Goal: Communication & Community: Answer question/provide support

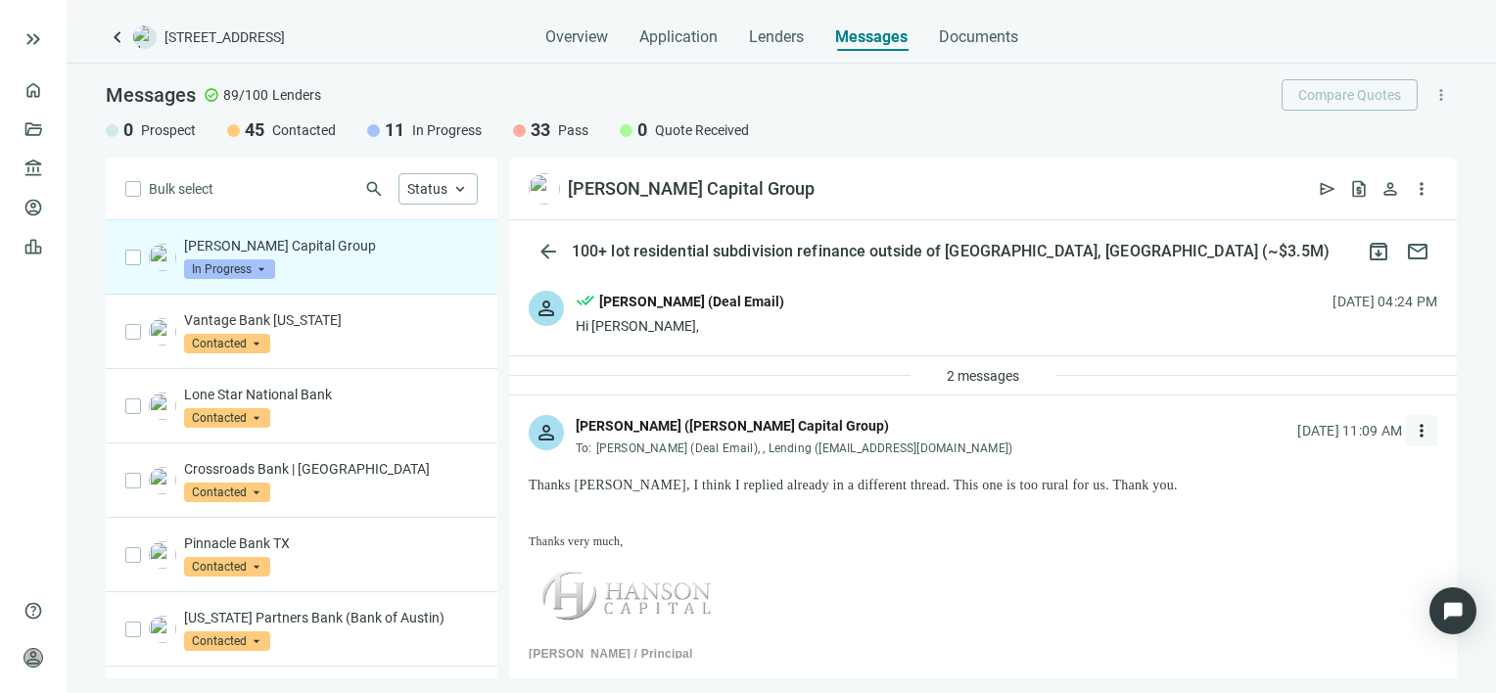
click at [1411, 427] on span "more_vert" at bounding box center [1421, 431] width 20 height 20
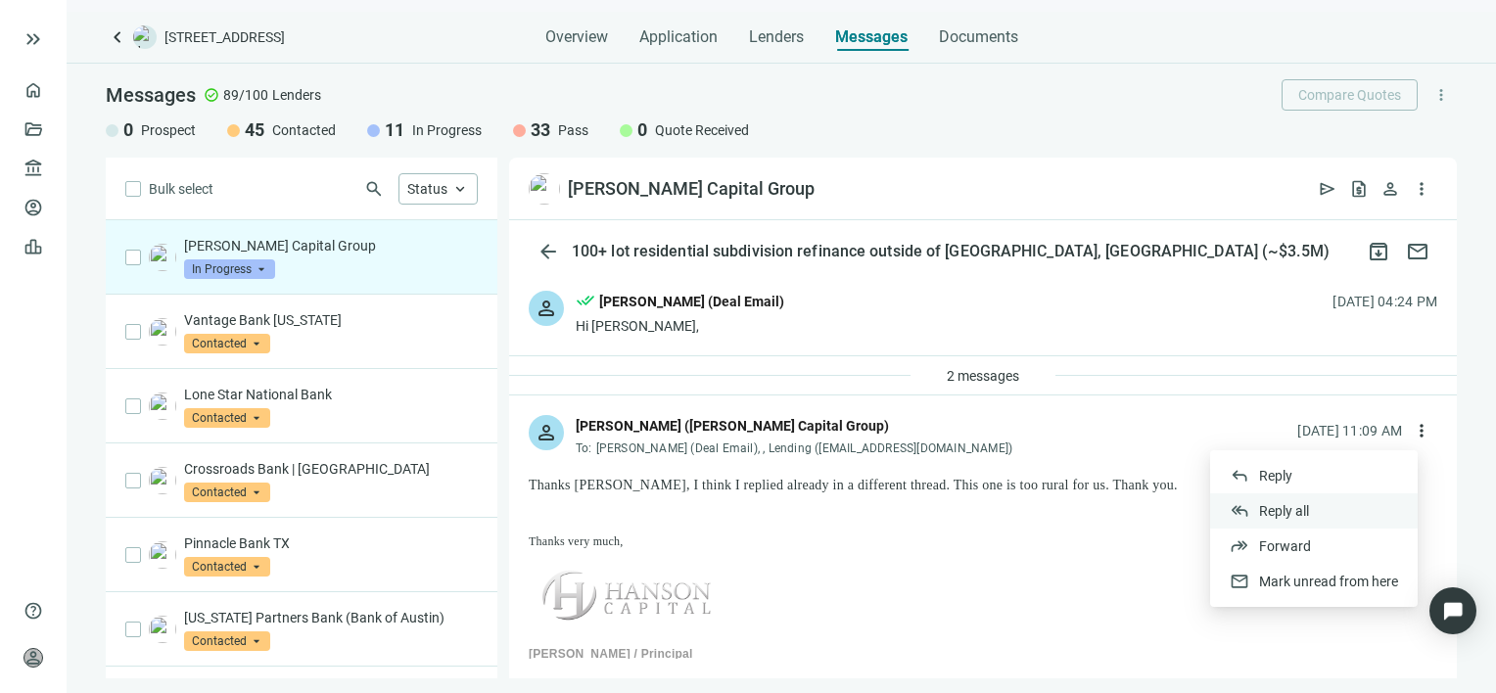
click at [1285, 509] on span "Reply all" at bounding box center [1284, 511] width 50 height 16
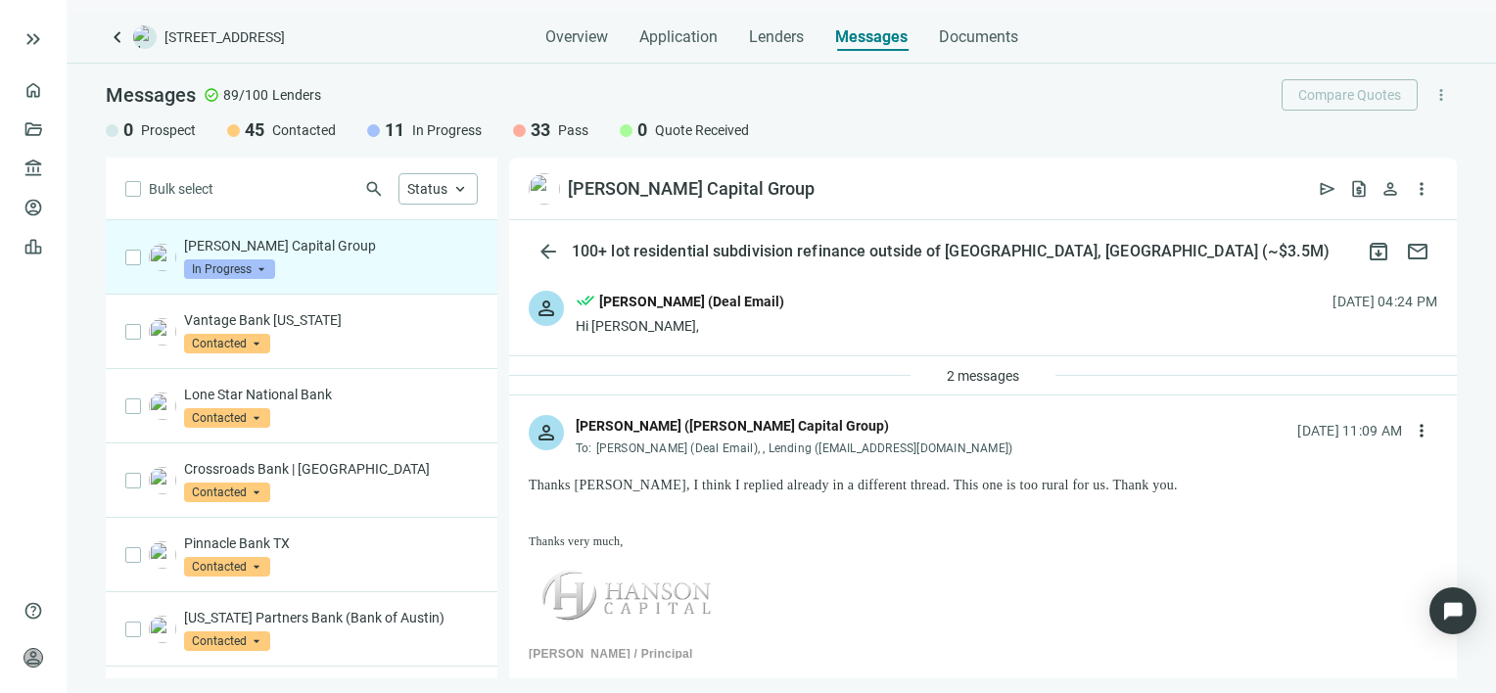
type textarea "**********"
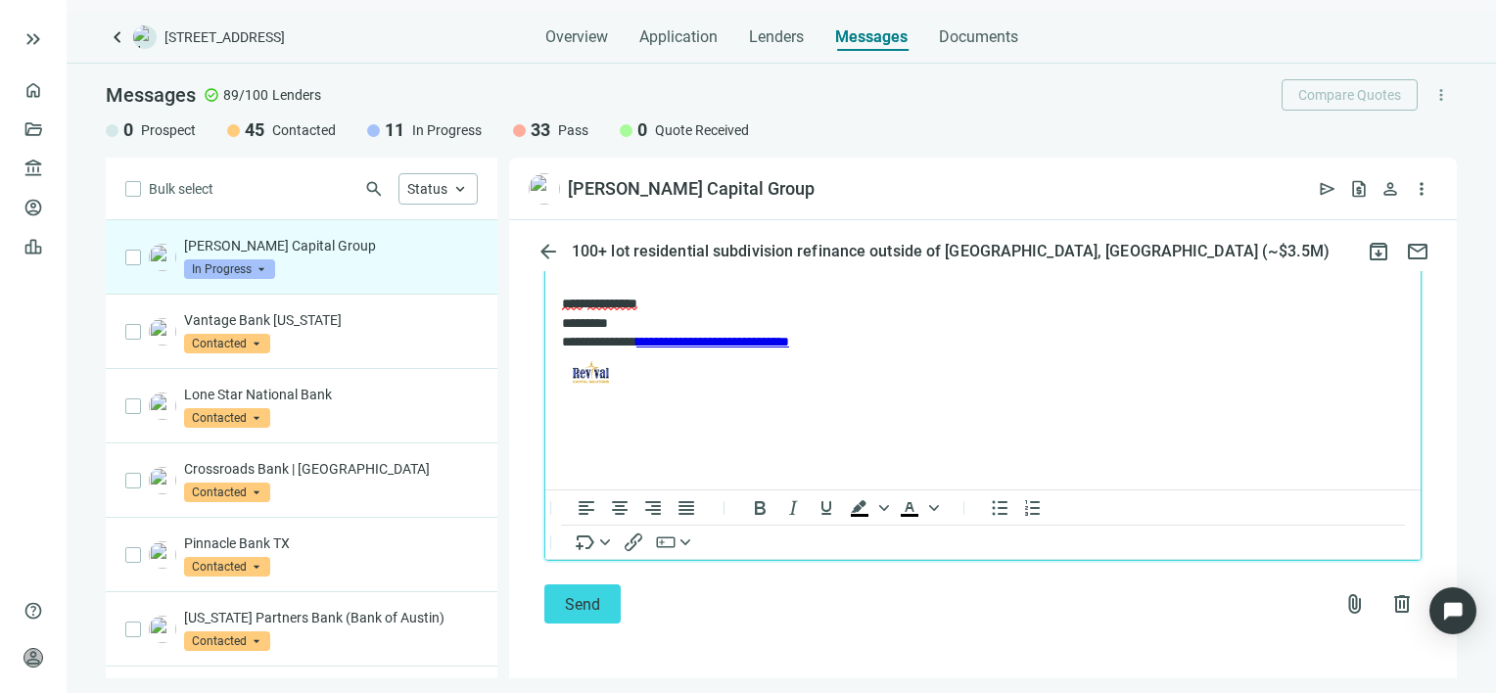
scroll to position [1452, 0]
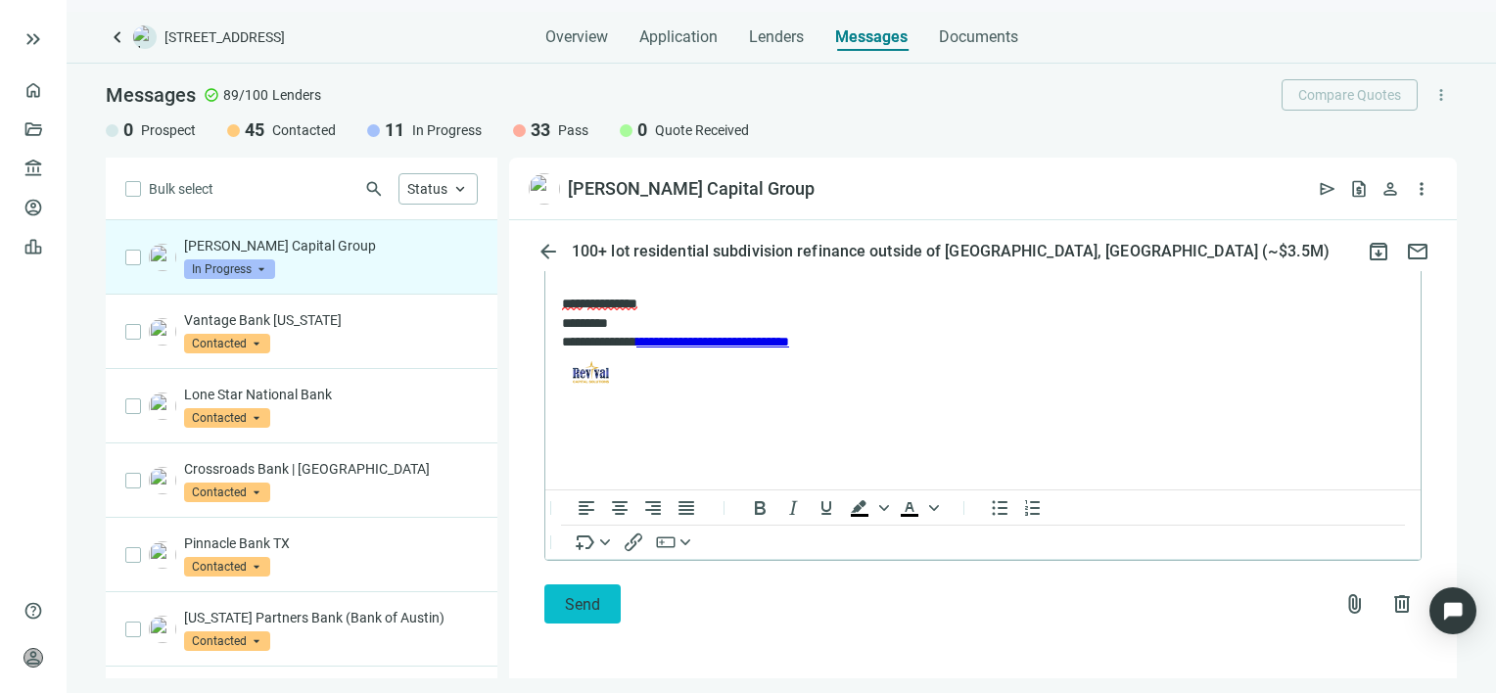
click at [583, 603] on span "Send" at bounding box center [582, 604] width 35 height 19
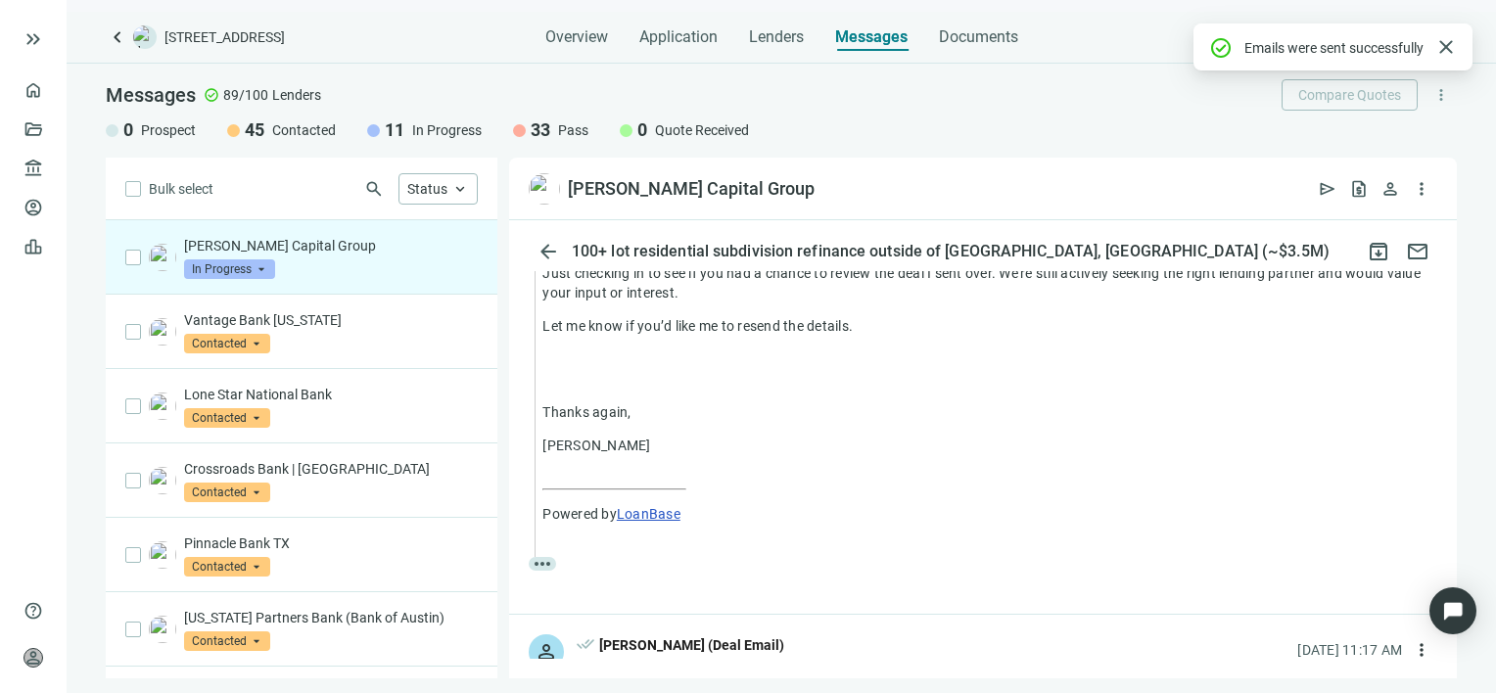
scroll to position [1352, 0]
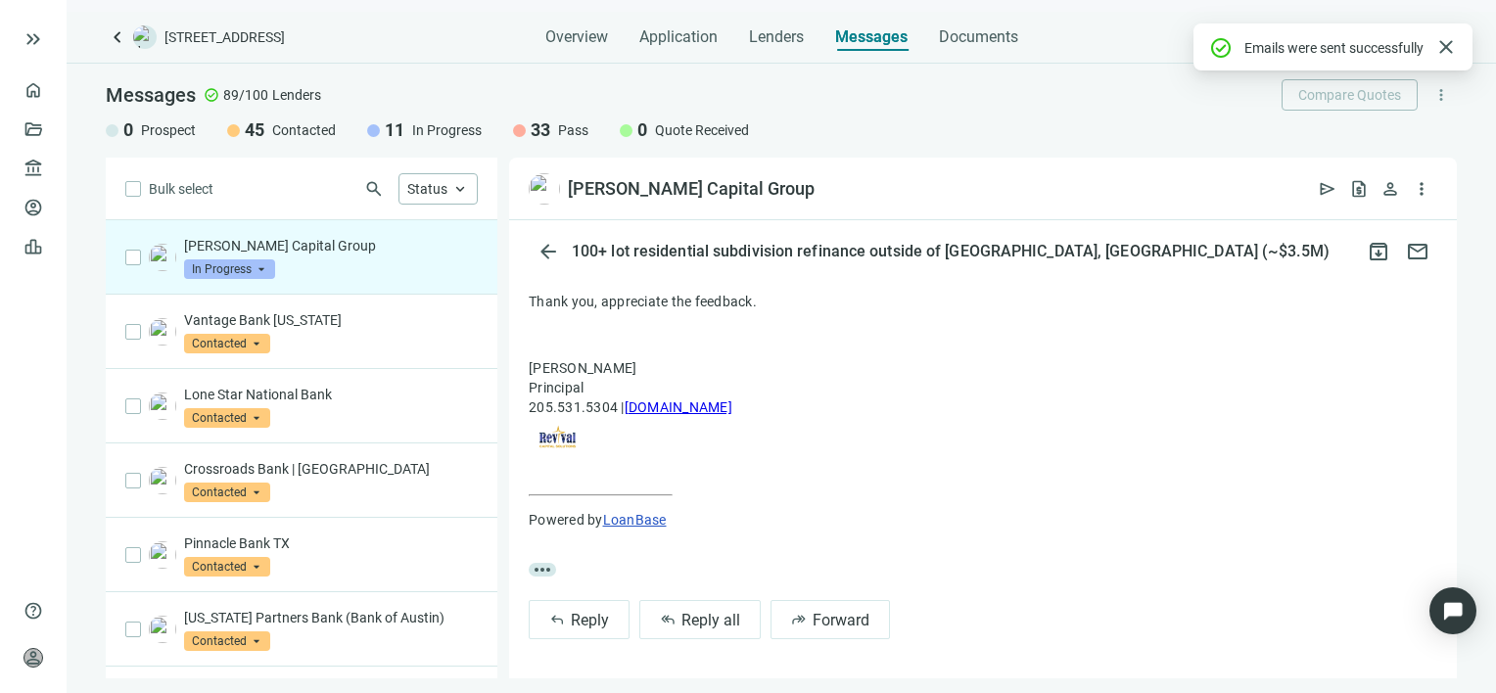
click at [264, 270] on span "In Progress" at bounding box center [229, 269] width 91 height 20
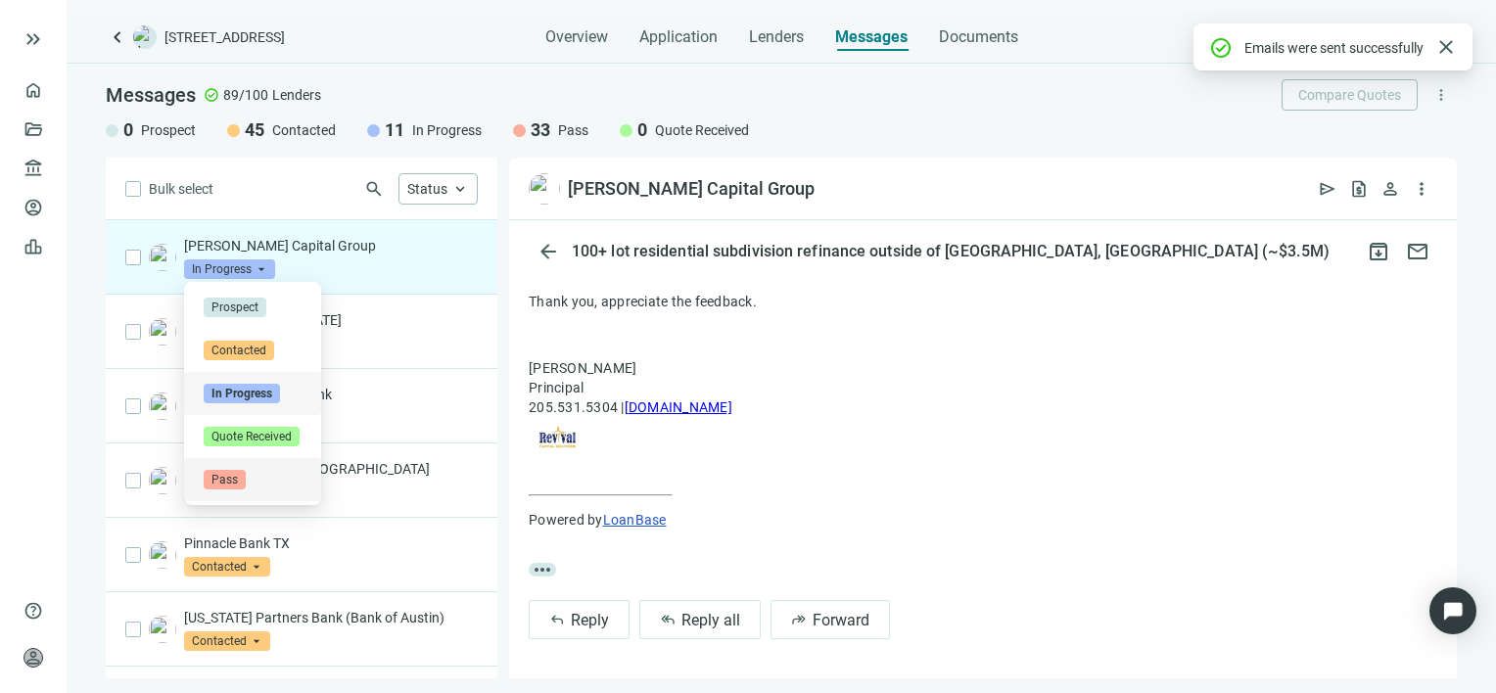
click at [228, 478] on span "Pass" at bounding box center [225, 480] width 42 height 20
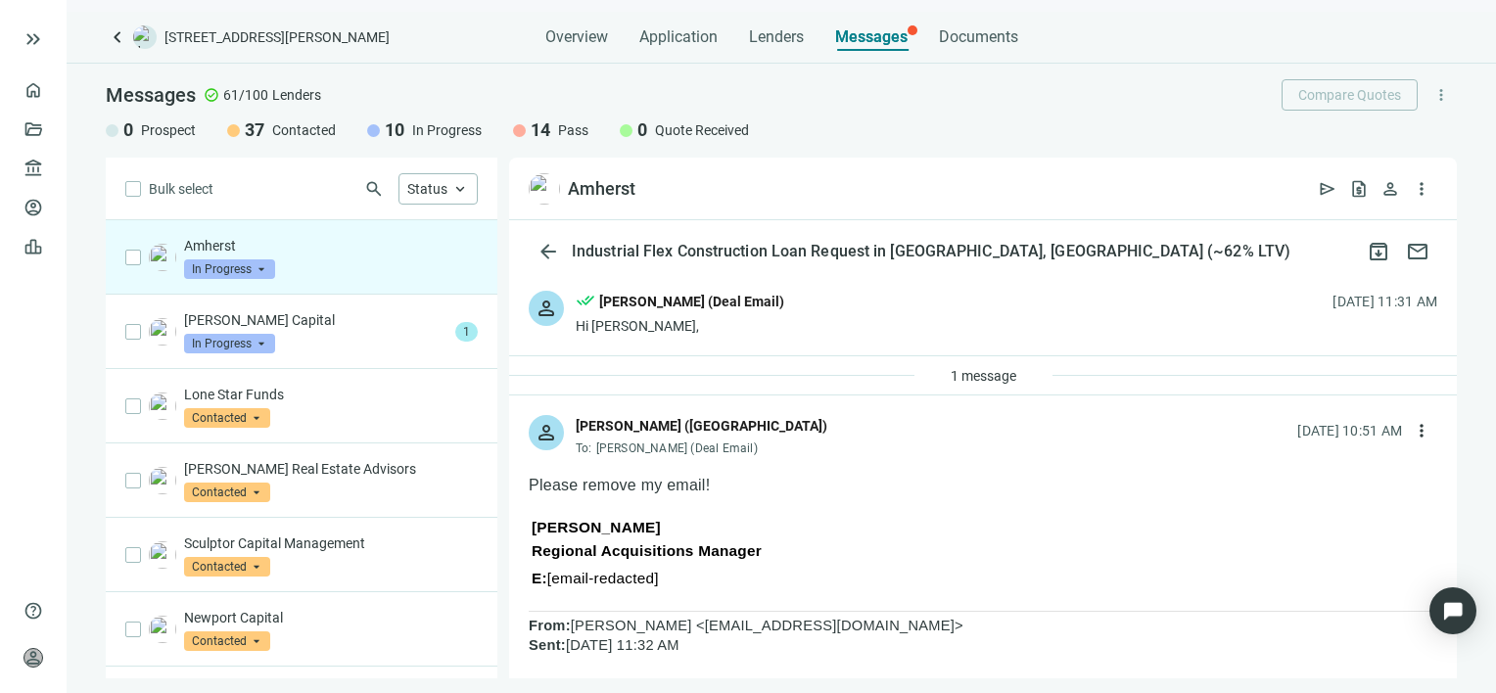
click at [259, 266] on span "In Progress" at bounding box center [229, 269] width 91 height 20
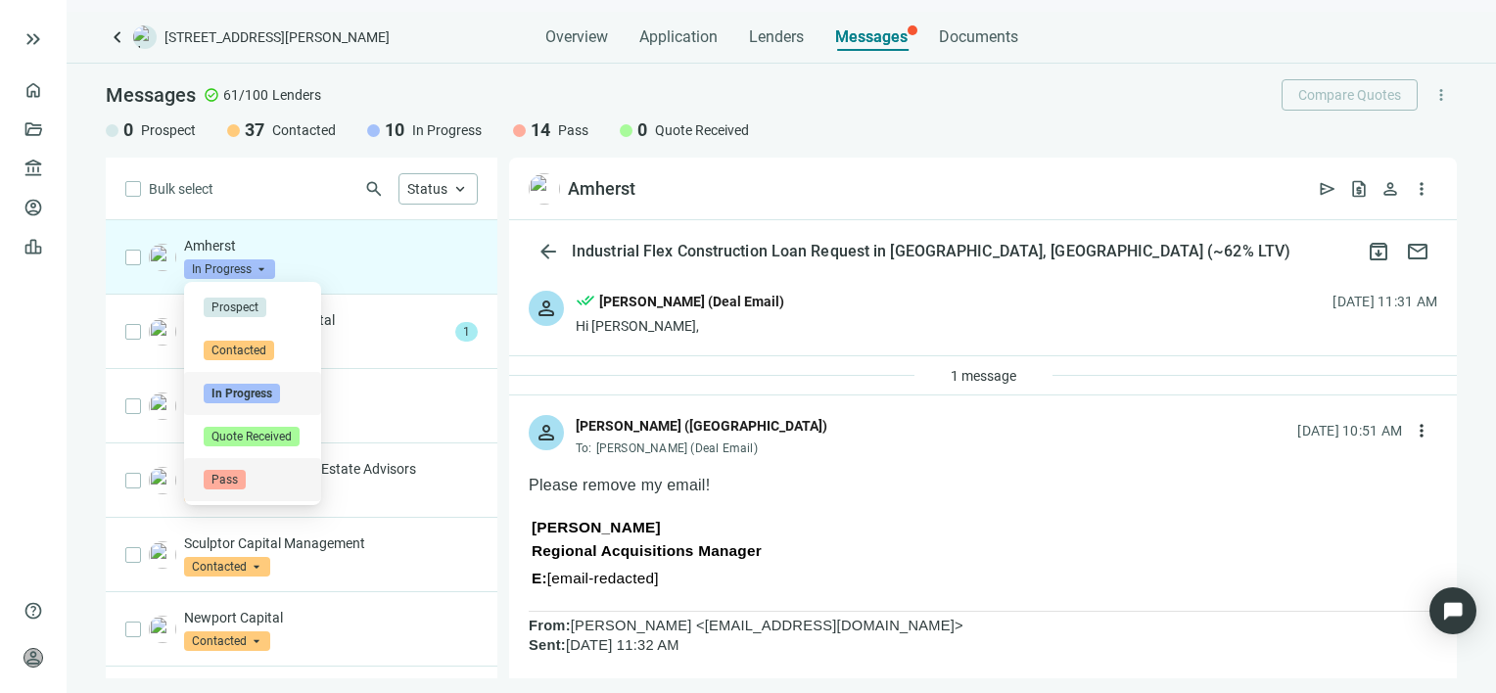
click at [227, 478] on span "Pass" at bounding box center [225, 480] width 42 height 20
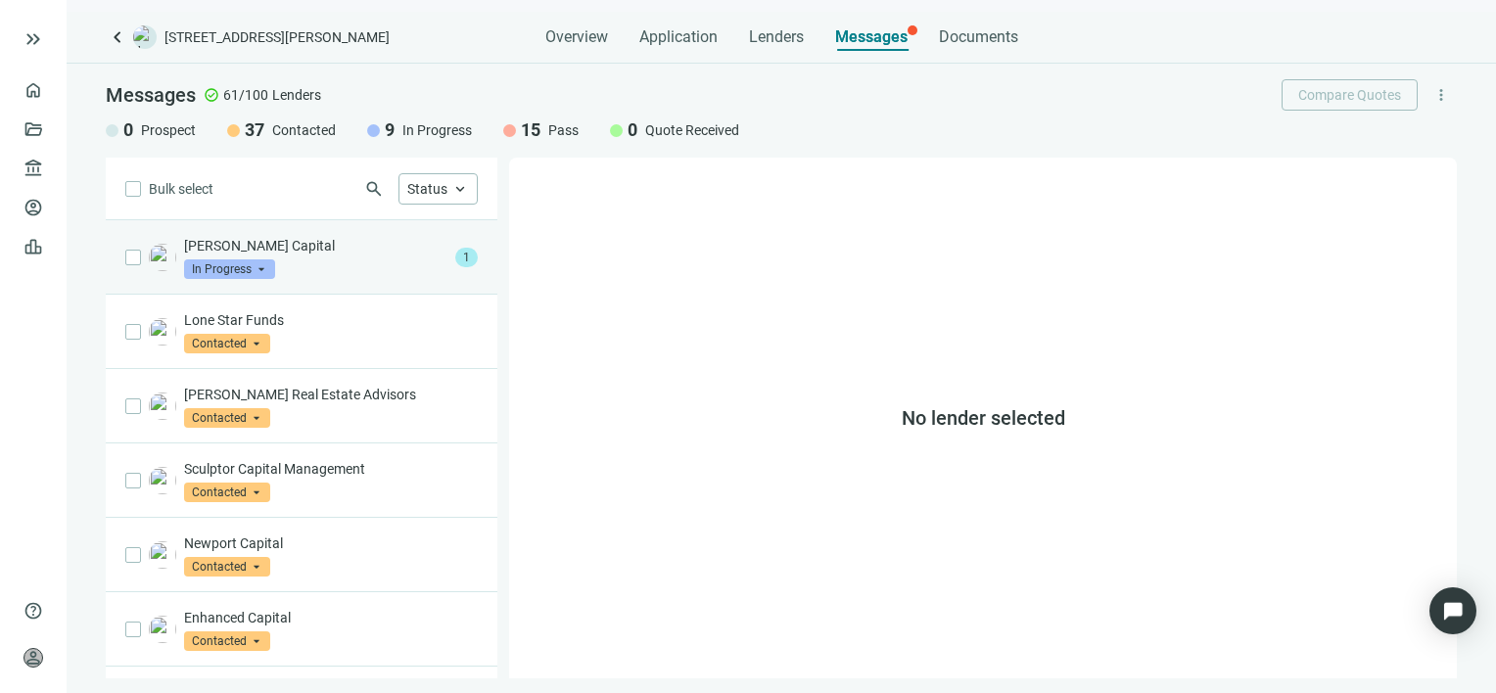
click at [357, 258] on div "Taylor Derrick Capital In Progress arrow_drop_down" at bounding box center [315, 257] width 263 height 43
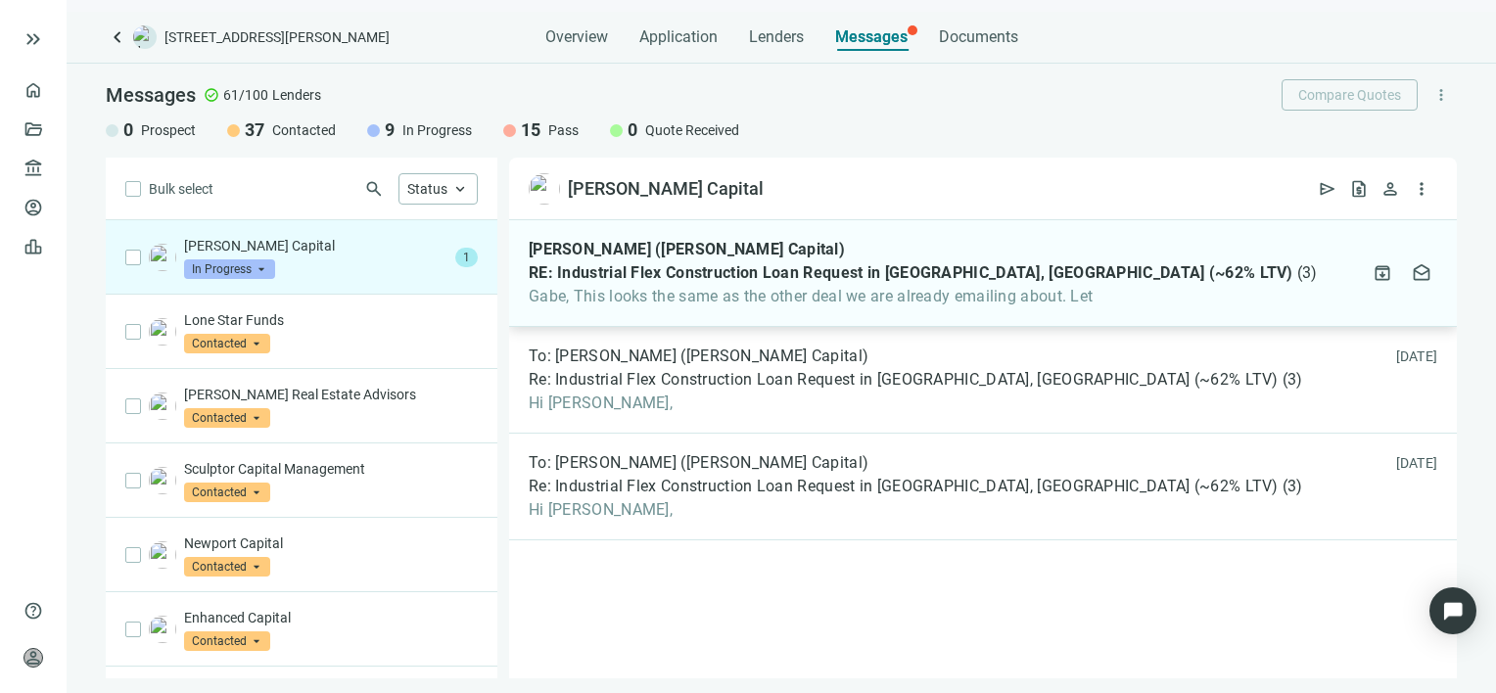
click at [875, 289] on span "Gabe, This looks the same as the other deal we are already emailing about. Let" at bounding box center [923, 297] width 789 height 20
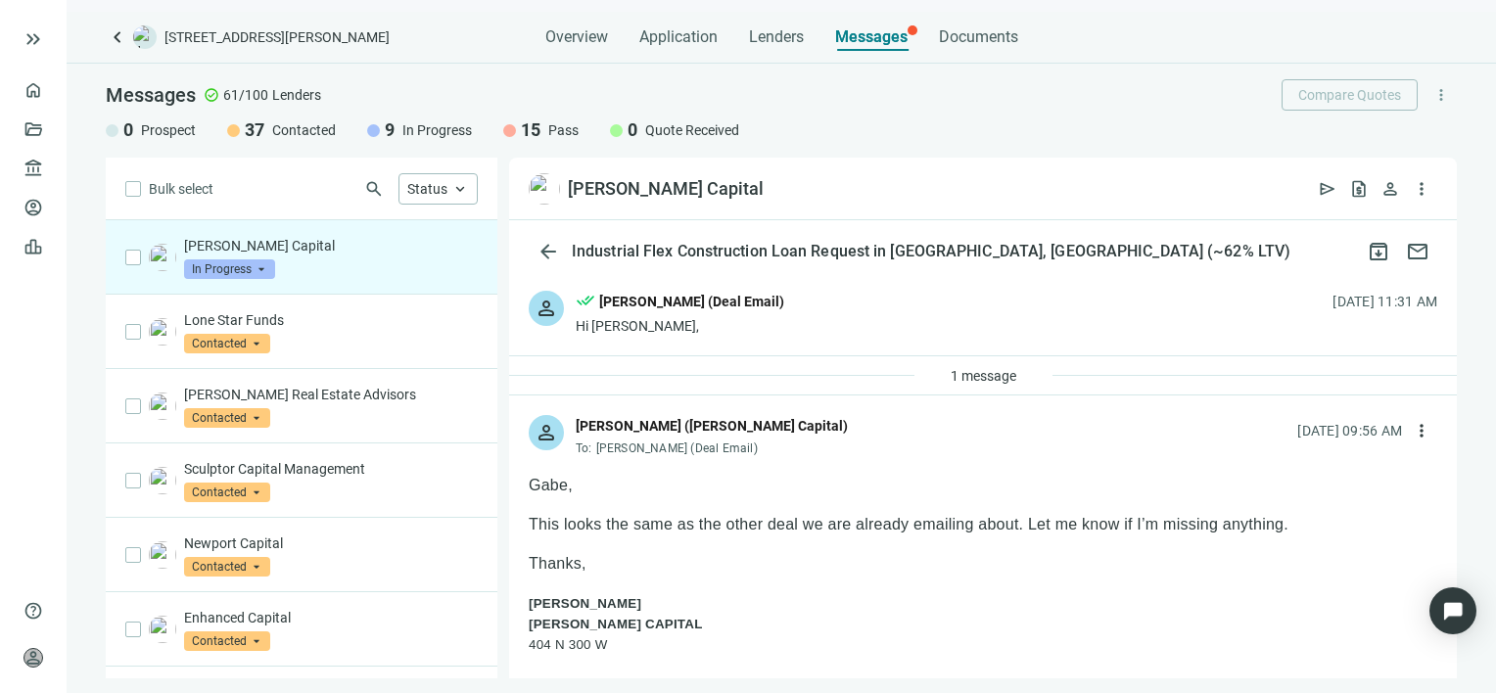
click at [262, 269] on span "In Progress" at bounding box center [229, 269] width 91 height 20
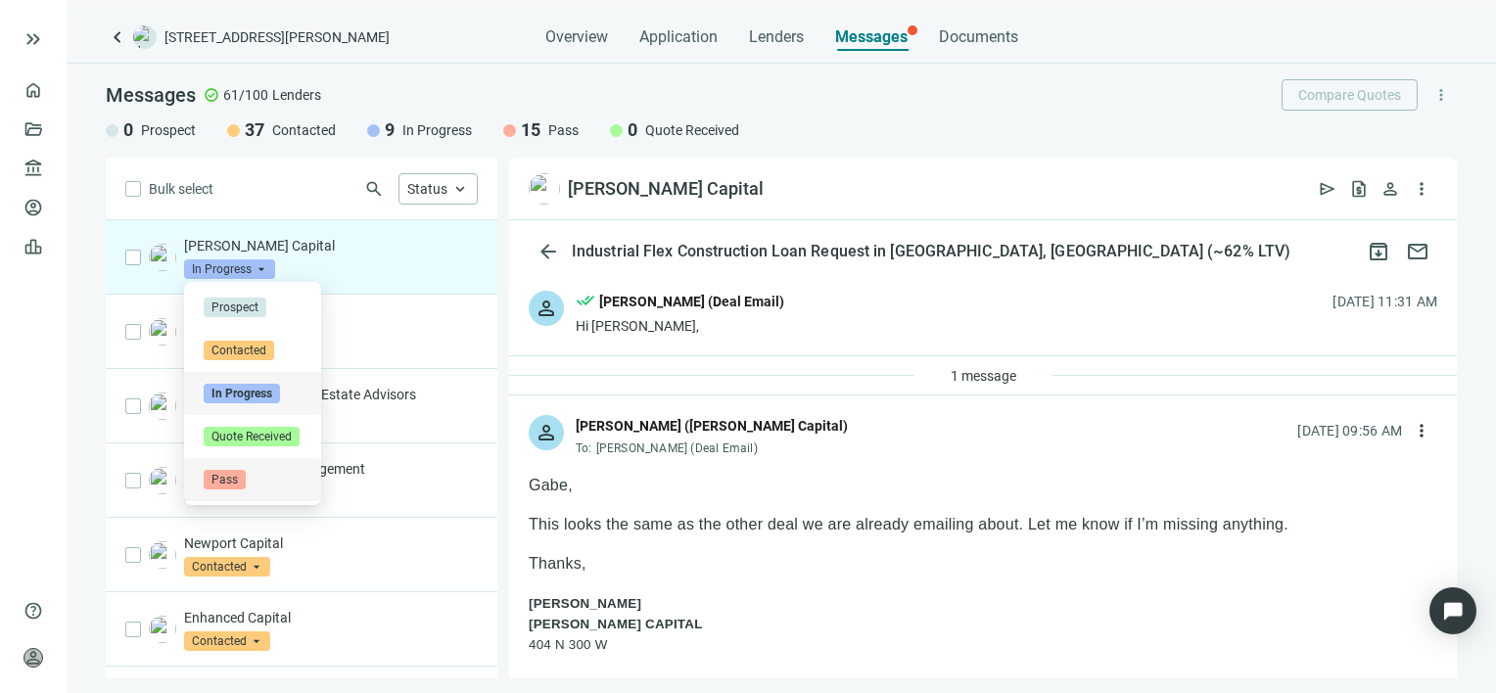
click at [233, 478] on span "Pass" at bounding box center [225, 480] width 42 height 20
